Goal: Information Seeking & Learning: Learn about a topic

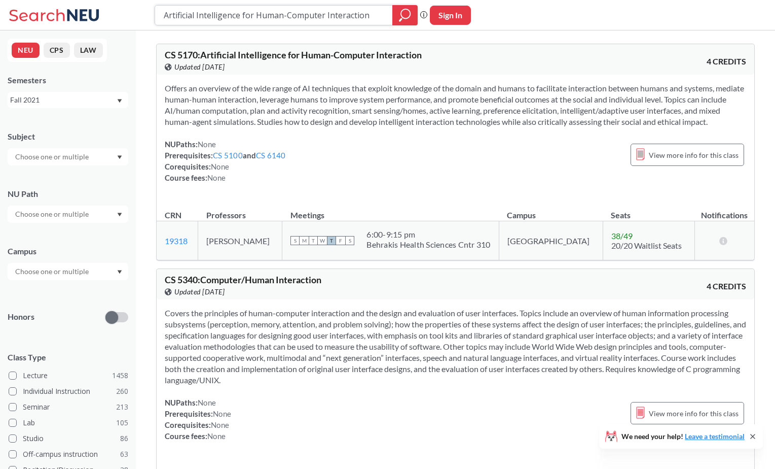
click at [262, 18] on input "Artificial Intelligence for Human-Computer Interaction" at bounding box center [274, 15] width 223 height 17
paste input "CS 5340"
type input "CS 5340"
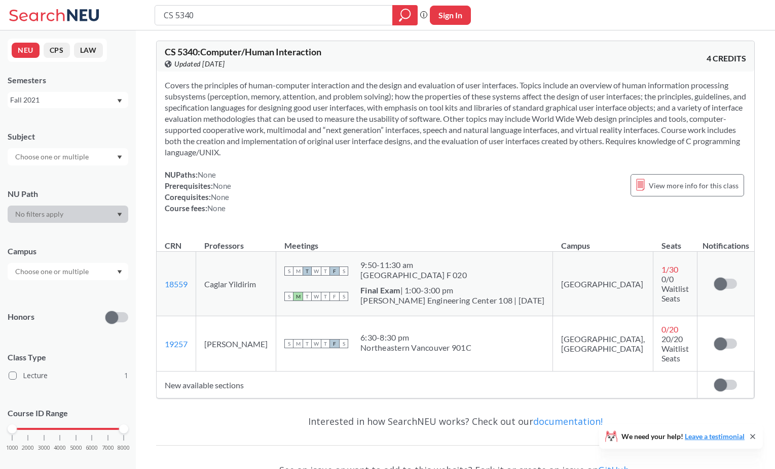
scroll to position [6, 0]
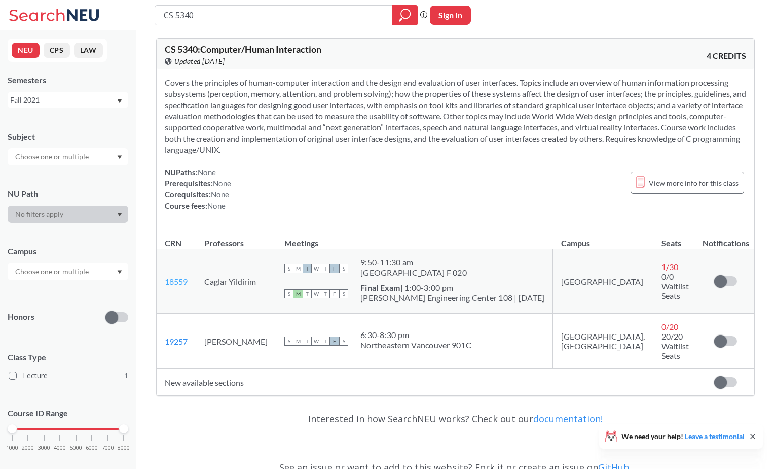
click at [173, 283] on link "18559" at bounding box center [176, 281] width 23 height 10
click at [183, 13] on input "CS 5340" at bounding box center [274, 15] width 223 height 17
paste input "612"
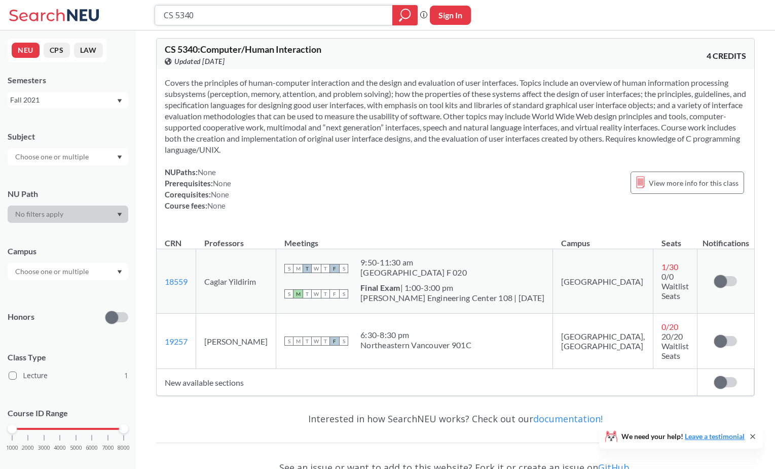
type input "CS 6120"
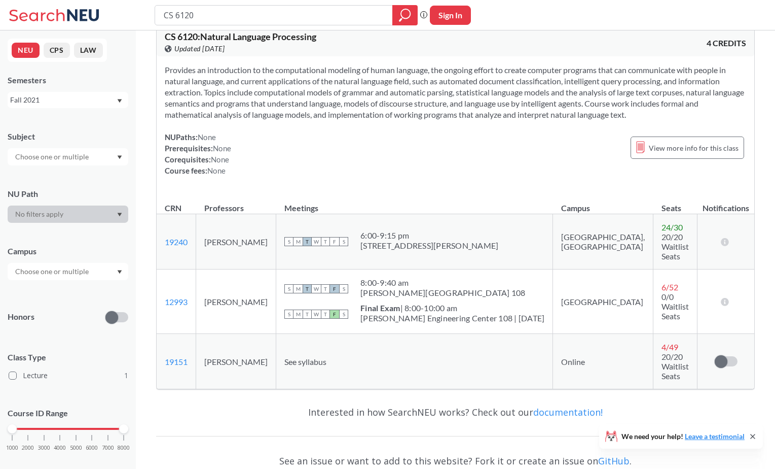
scroll to position [22, 0]
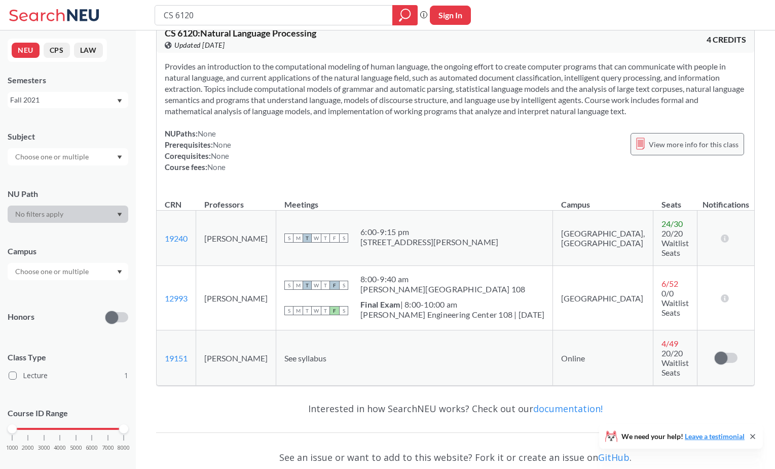
click at [675, 134] on div "View more info for this class" at bounding box center [688, 144] width 114 height 22
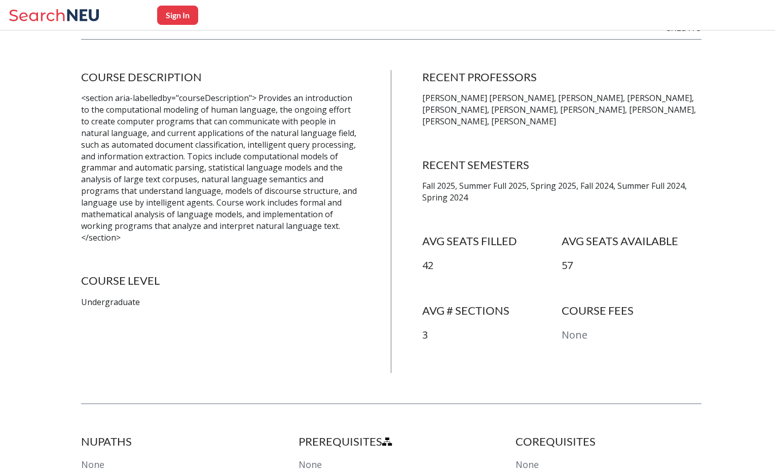
scroll to position [226, 0]
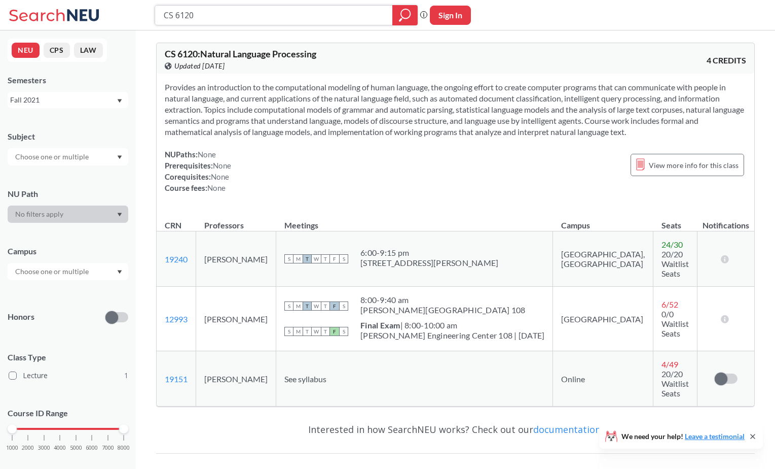
scroll to position [2, 0]
paste input "CS 6180."
type input "CS 6180"
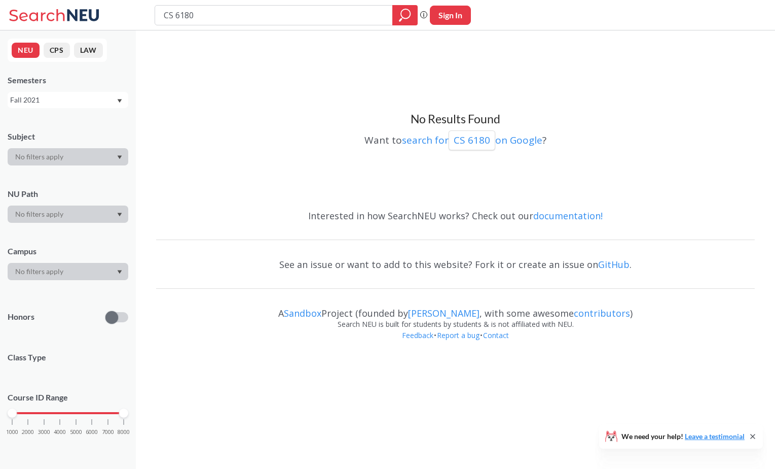
click at [198, 13] on input "CS 6180" at bounding box center [274, 15] width 223 height 17
click at [467, 139] on p "CS 6180" at bounding box center [472, 140] width 37 height 14
